Goal: Transaction & Acquisition: Purchase product/service

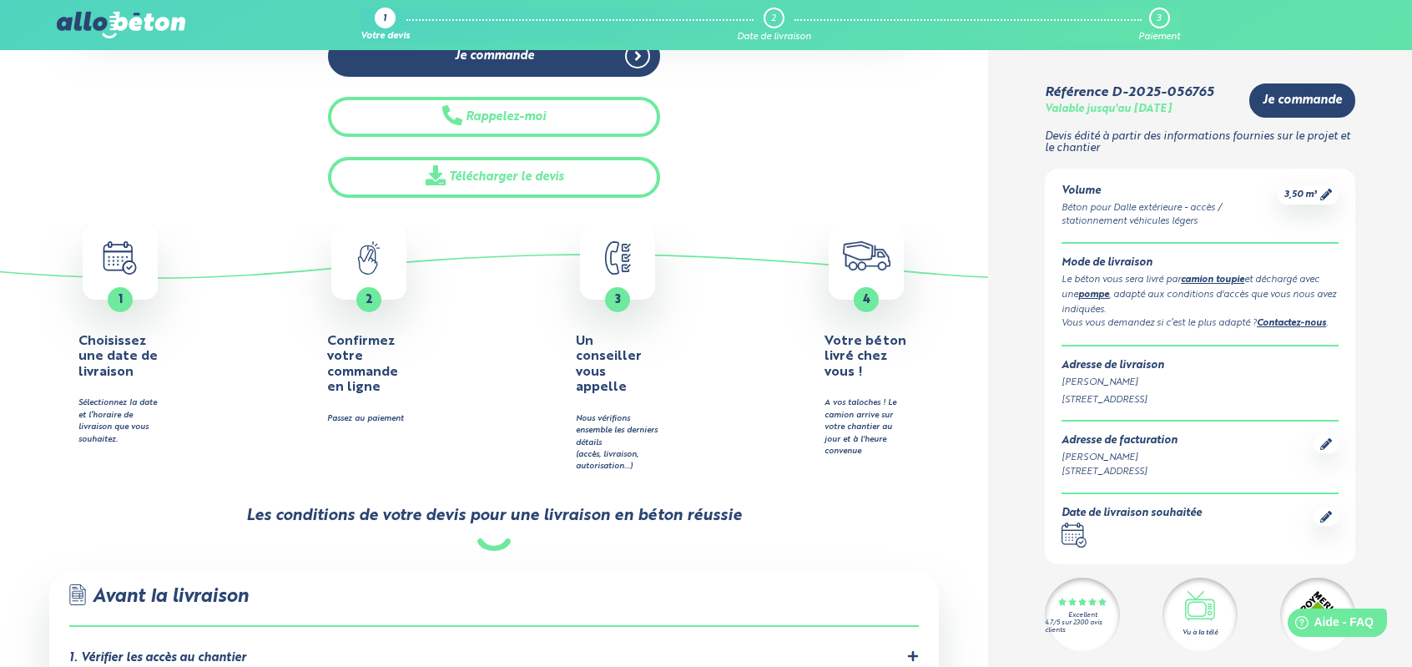
click at [1323, 519] on icon at bounding box center [1326, 517] width 12 height 12
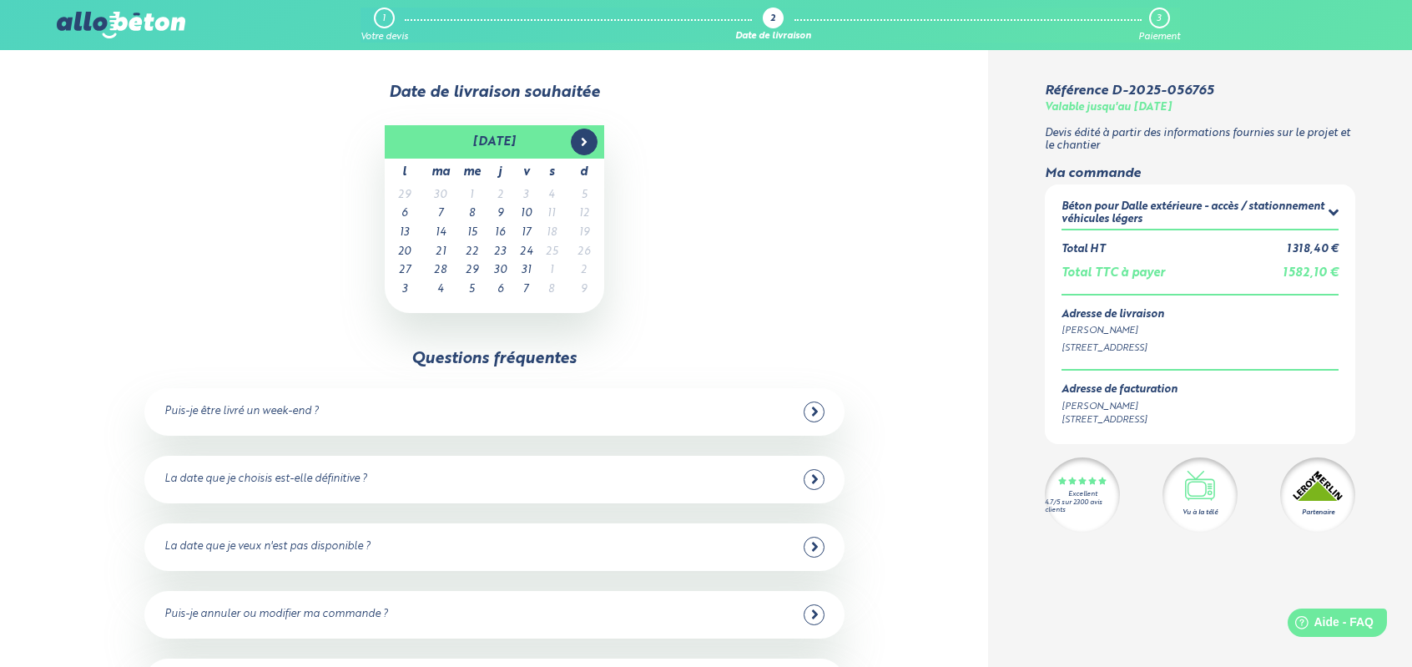
click at [581, 147] on icon at bounding box center [583, 141] width 13 height 13
click at [411, 137] on span at bounding box center [403, 141] width 27 height 27
click at [526, 219] on td "10" at bounding box center [526, 213] width 26 height 19
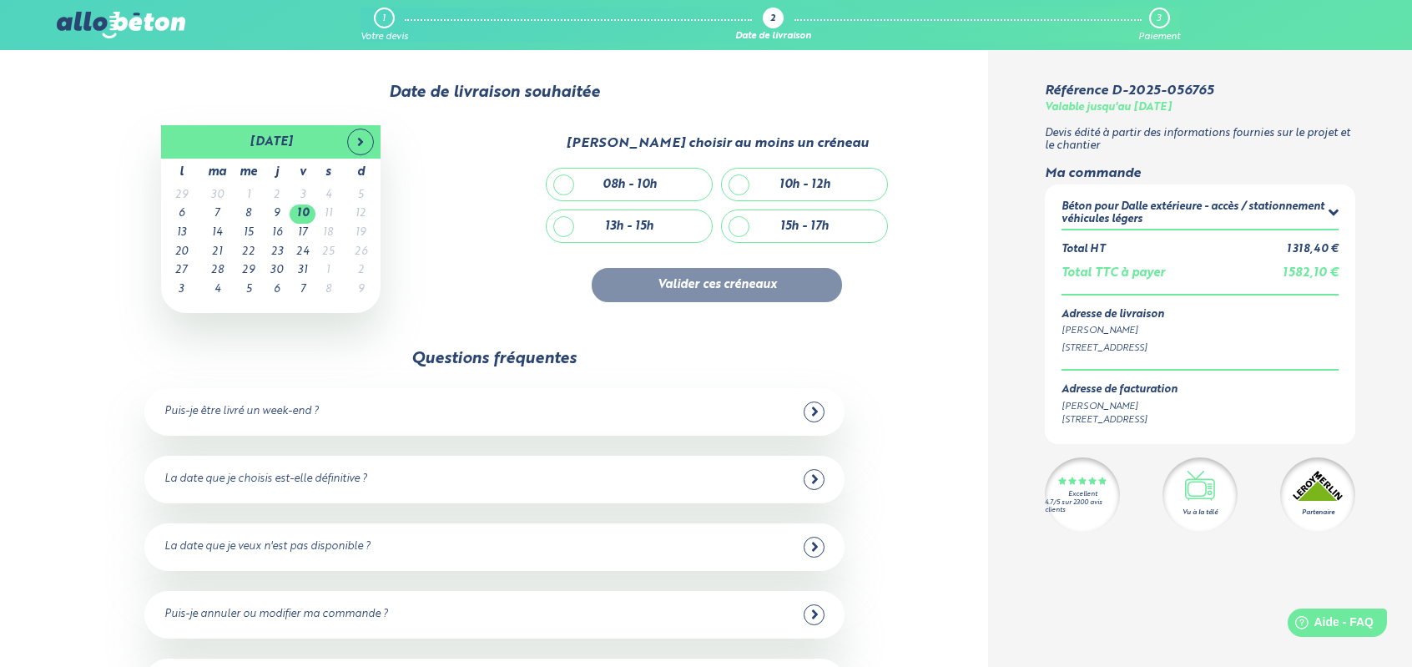
click at [686, 192] on div "08h - 10h" at bounding box center [628, 185] width 165 height 32
checkbox input "true"
click at [684, 297] on button "Valider ces créneaux" at bounding box center [716, 285] width 250 height 34
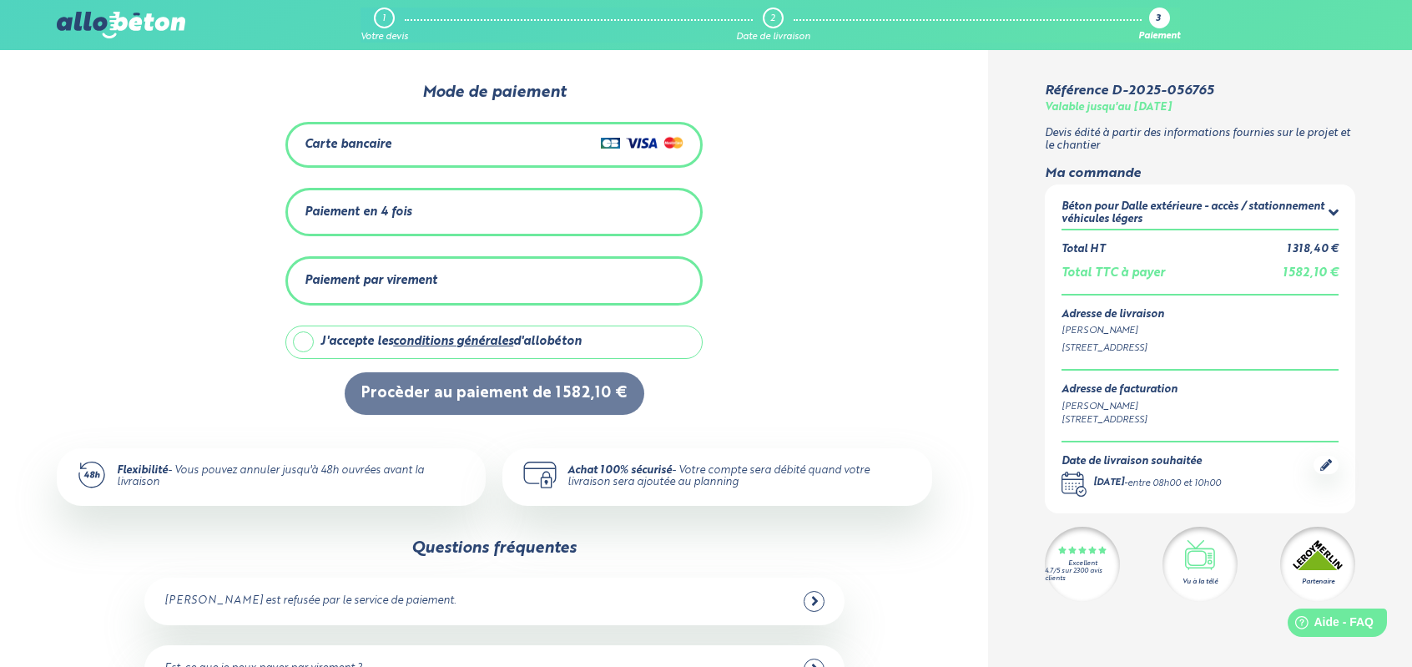
click at [305, 339] on label "J'accepte les conditions générales d'allobéton" at bounding box center [493, 341] width 417 height 33
drag, startPoint x: 305, startPoint y: 339, endPoint x: 320, endPoint y: 336, distance: 15.2
click at [307, 339] on label "J'accepte les conditions générales d'allobéton" at bounding box center [493, 341] width 417 height 33
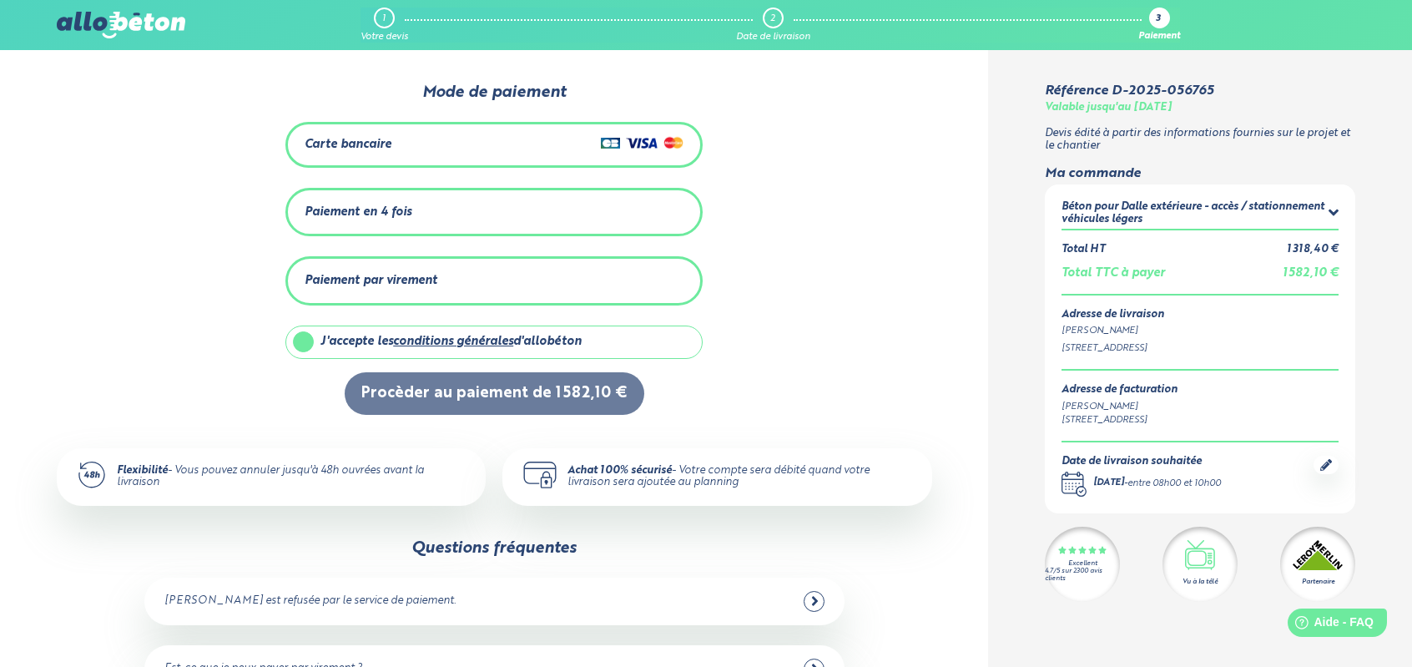
checkbox input "false"
click at [377, 23] on div "1" at bounding box center [384, 18] width 21 height 21
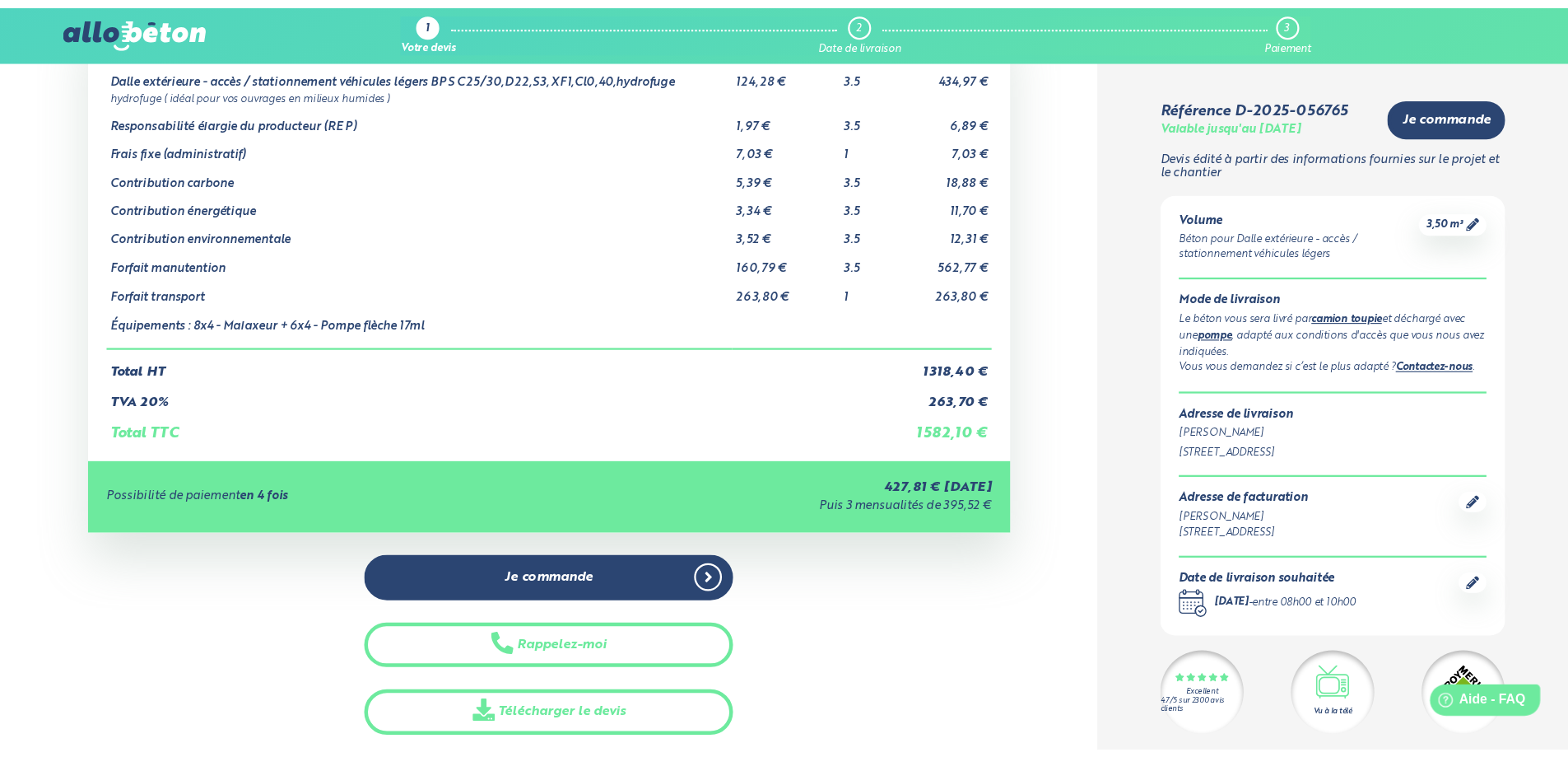
scroll to position [165, 0]
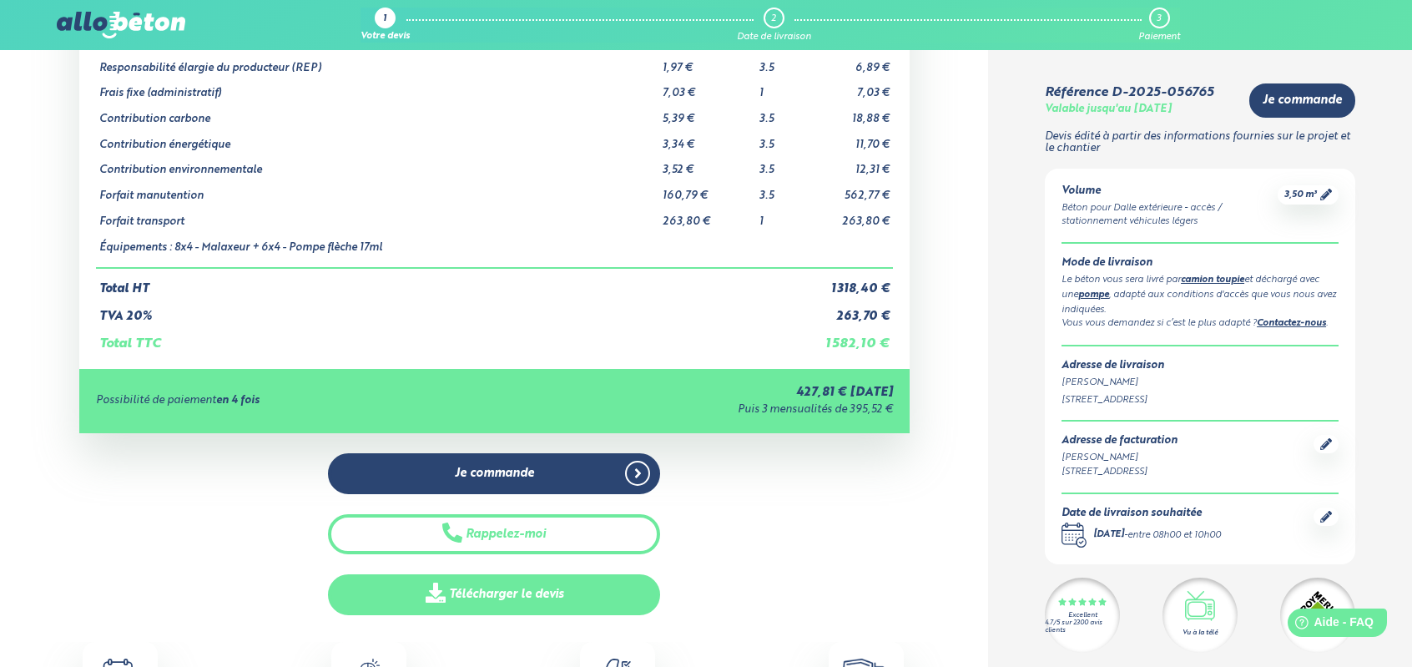
click at [578, 580] on link "Télécharger le devis" at bounding box center [494, 594] width 332 height 41
